Goal: Task Accomplishment & Management: Use online tool/utility

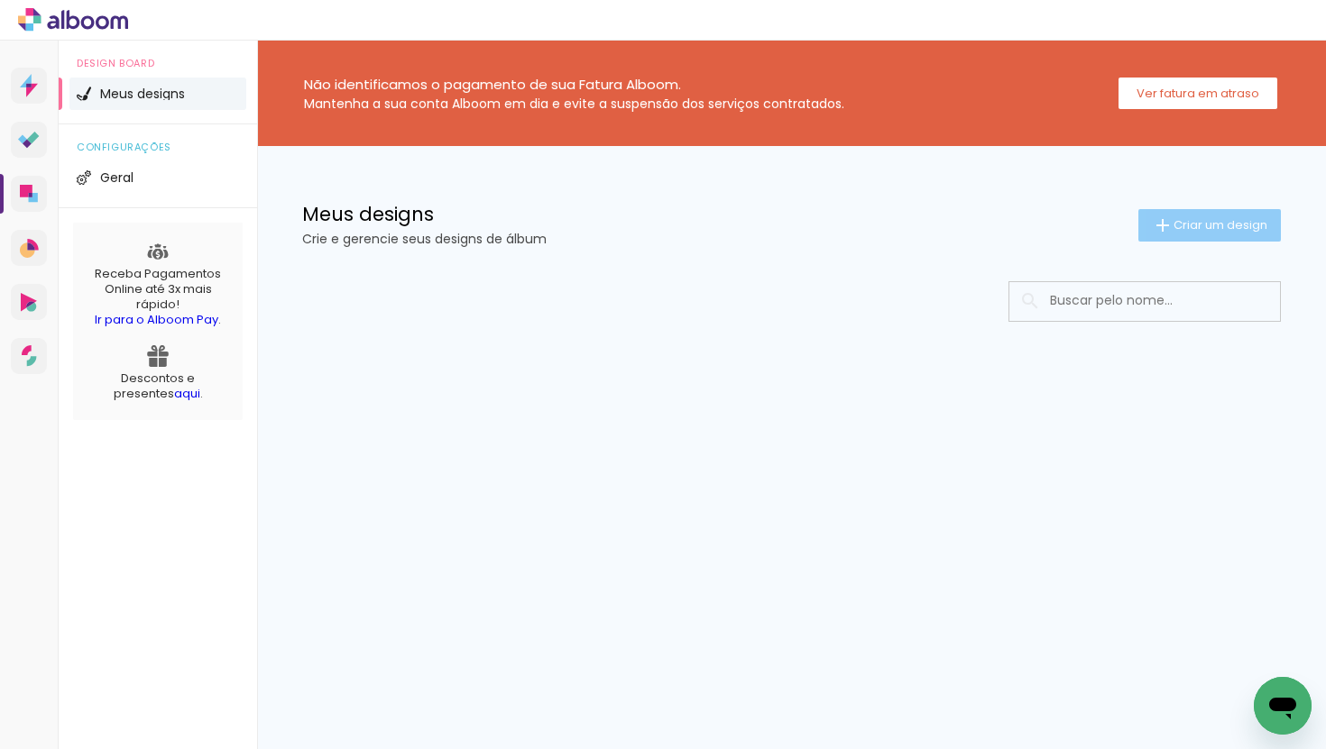
click at [1200, 229] on span "Criar um design" at bounding box center [1220, 225] width 94 height 12
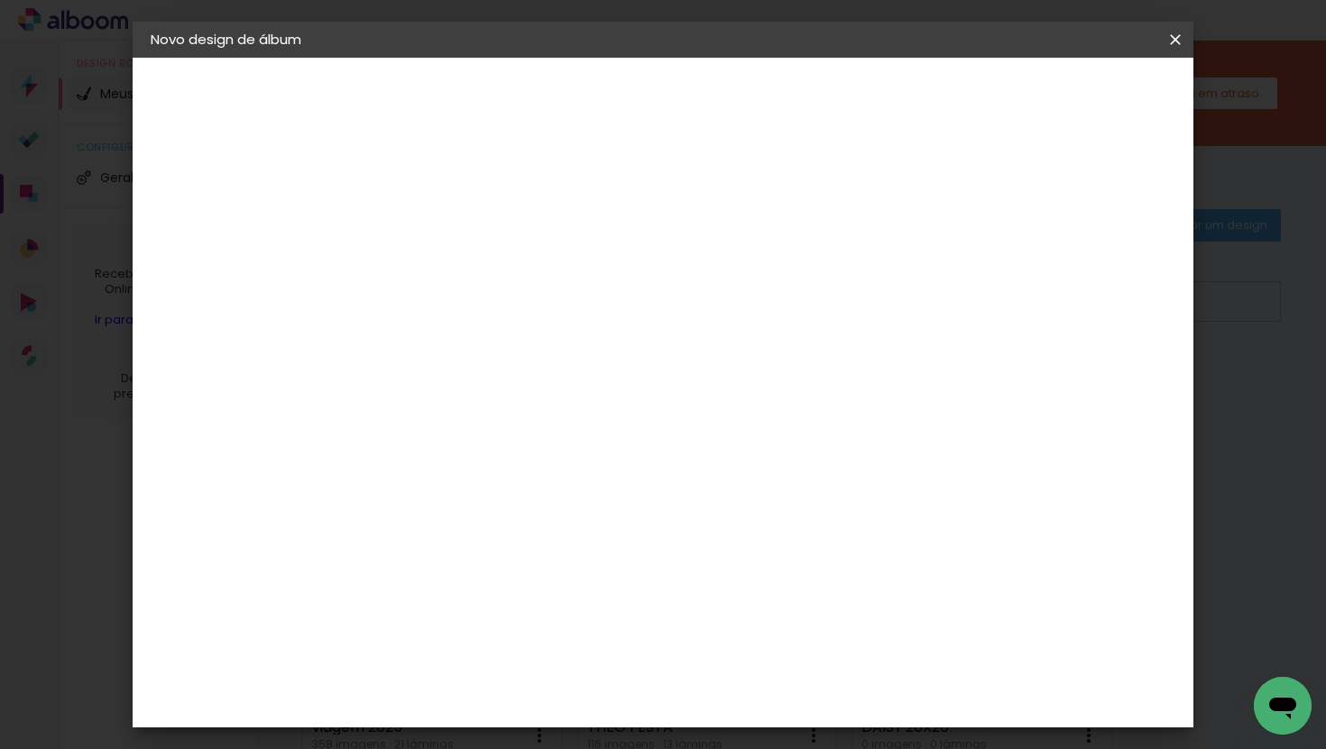
click at [446, 252] on input at bounding box center [446, 242] width 0 height 28
type input "FESTA ANA JULIA"
type paper-input "FESTA ANA JULIA"
click at [630, 84] on paper-button "Avançar" at bounding box center [586, 95] width 88 height 31
click at [583, 351] on input at bounding box center [491, 343] width 182 height 23
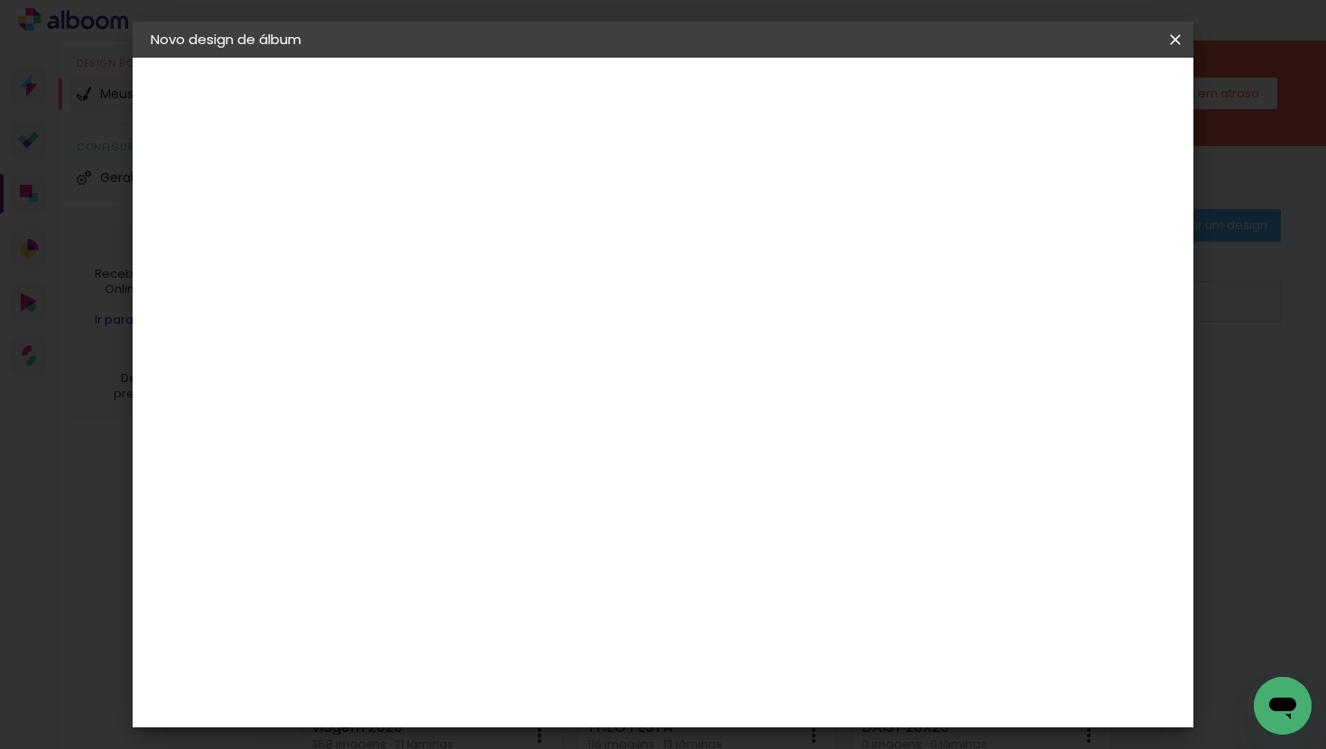
type input "GO"
type paper-input "GO"
click at [553, 415] on paper-item "Go image" at bounding box center [473, 411] width 159 height 47
click at [735, 106] on paper-button "Avançar" at bounding box center [691, 95] width 88 height 31
click at [516, 308] on input "text" at bounding box center [481, 314] width 70 height 28
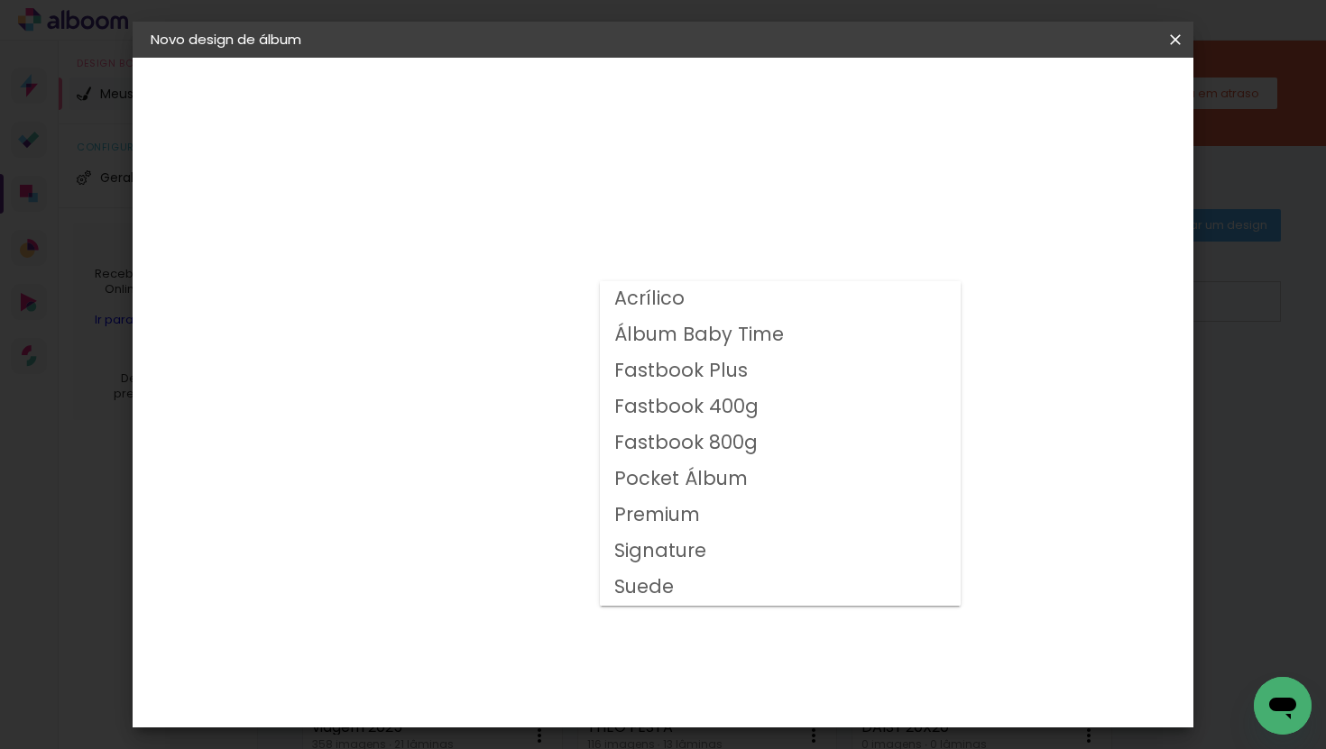
click at [0, 0] on slot "Fastbook 800g" at bounding box center [0, 0] width 0 height 0
type input "Fastbook 800g"
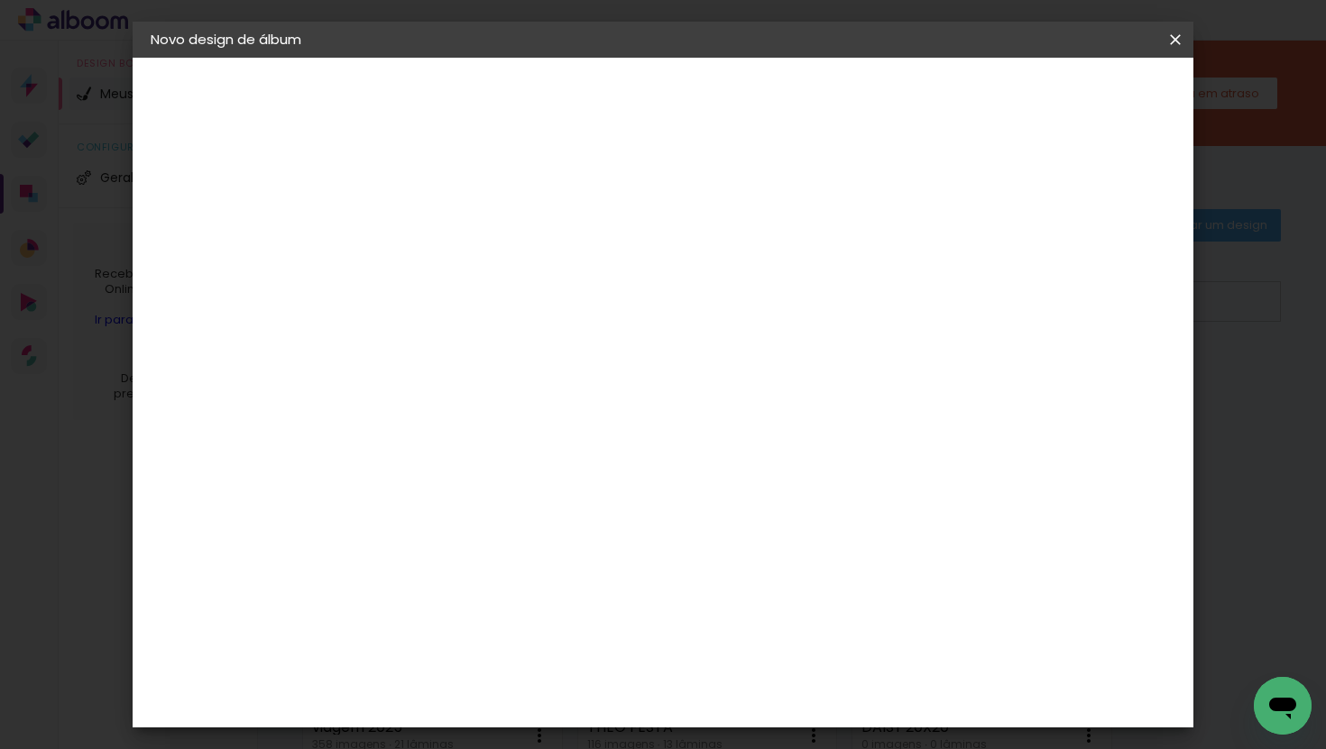
scroll to position [317, 0]
click at [567, 467] on span "20 × 20" at bounding box center [525, 496] width 84 height 59
click at [0, 0] on slot "Avançar" at bounding box center [0, 0] width 0 height 0
click at [1076, 96] on span "Iniciar design" at bounding box center [1035, 95] width 82 height 13
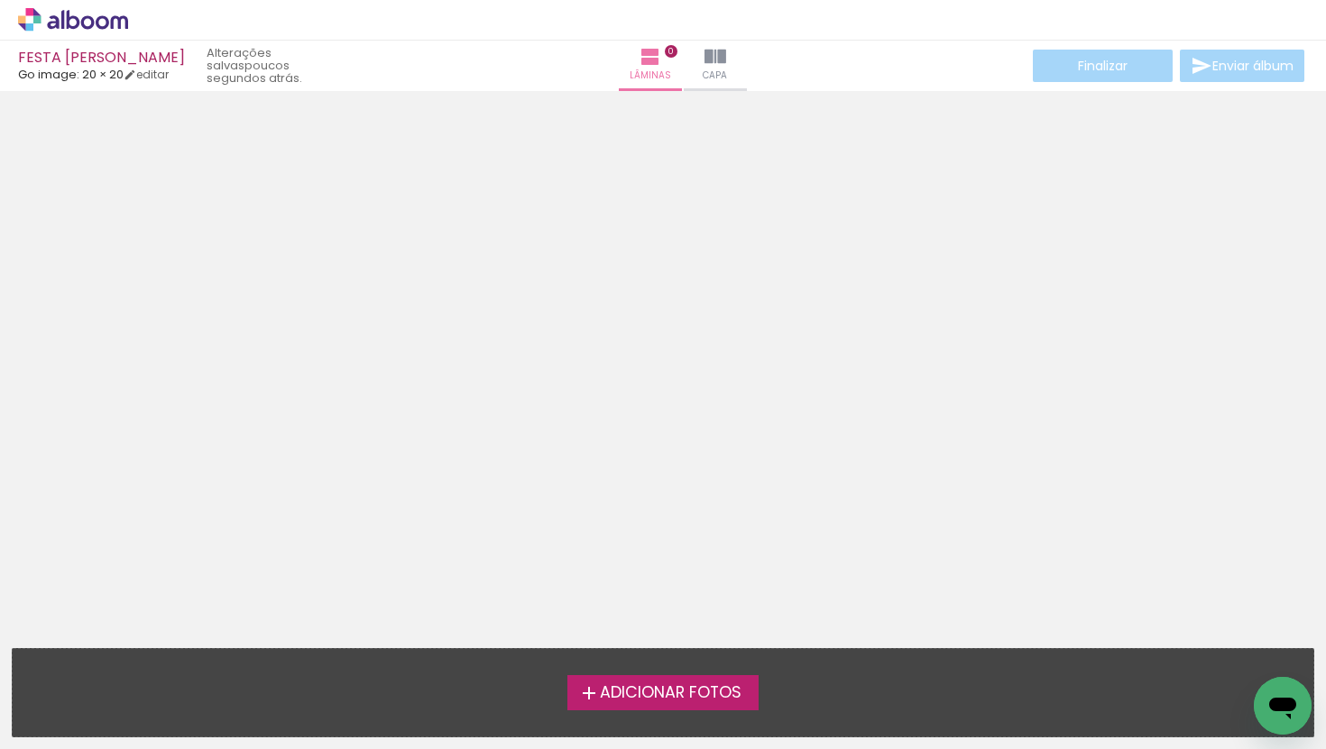
click at [75, 10] on icon at bounding box center [73, 19] width 110 height 23
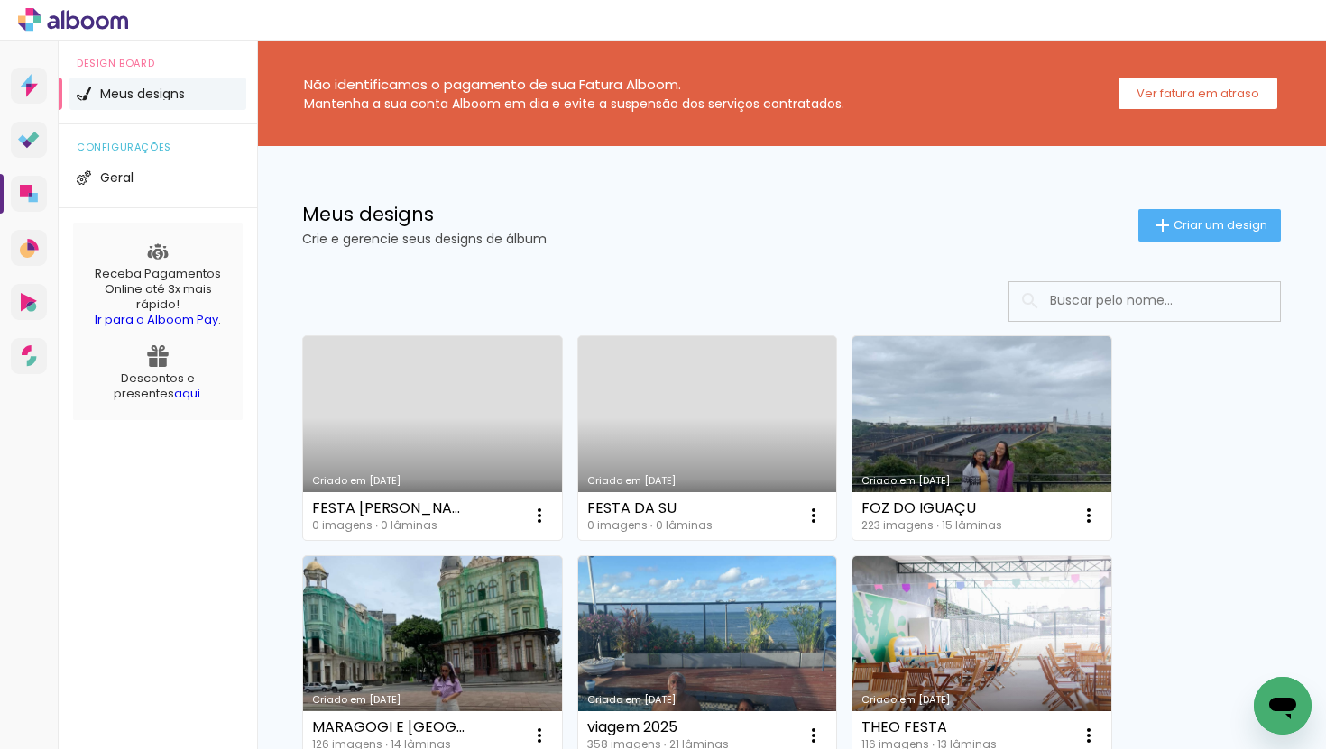
scroll to position [50, 0]
